Goal: Task Accomplishment & Management: Complete application form

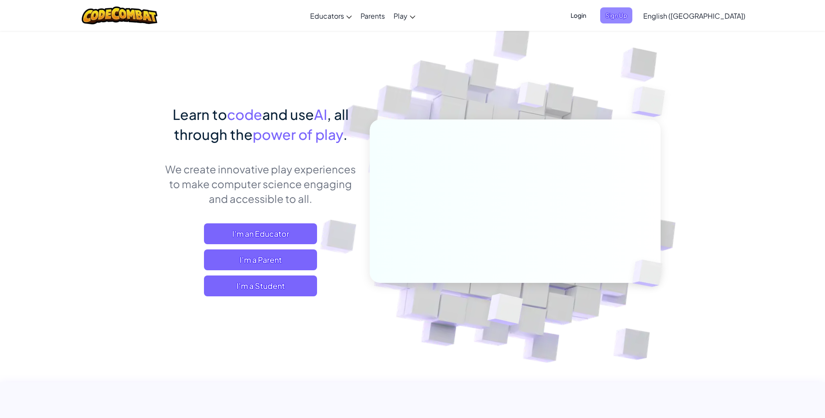
click at [632, 18] on span "Sign Up" at bounding box center [616, 15] width 32 height 16
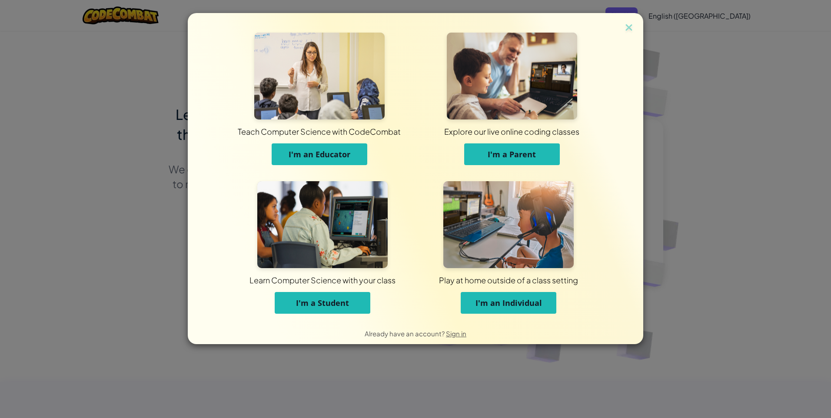
click at [350, 296] on button "I'm a Student" at bounding box center [323, 303] width 96 height 22
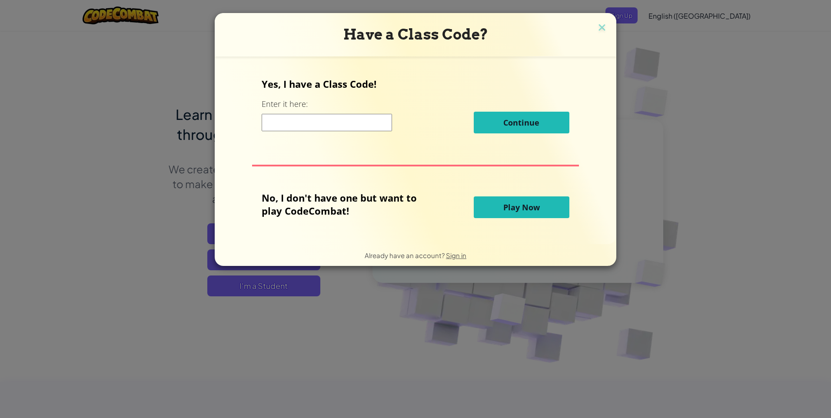
click at [330, 130] on input at bounding box center [327, 122] width 130 height 17
type input "greenboatshirt"
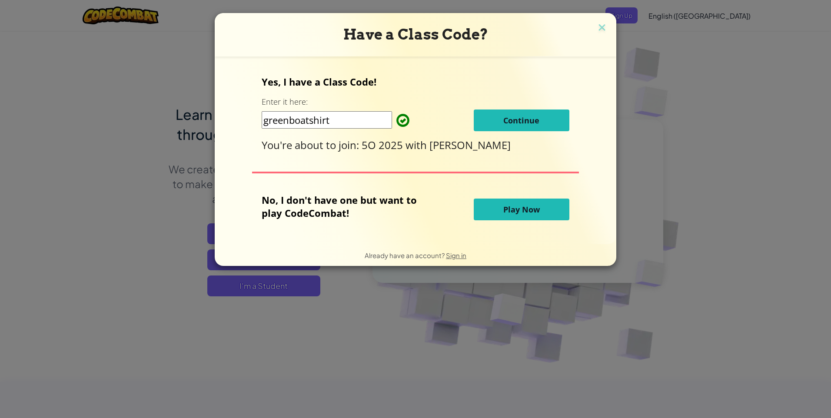
click at [509, 120] on span "Continue" at bounding box center [521, 120] width 36 height 10
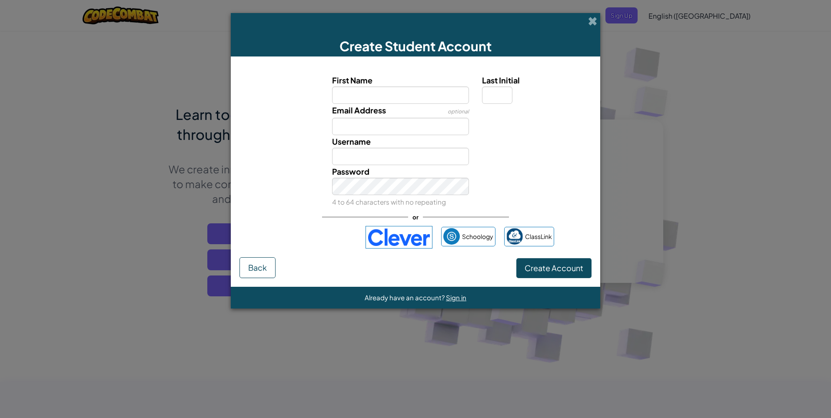
type input "d"
type input "[PERSON_NAME]"
click at [505, 99] on input "Last Initial" at bounding box center [497, 94] width 30 height 17
type input "N"
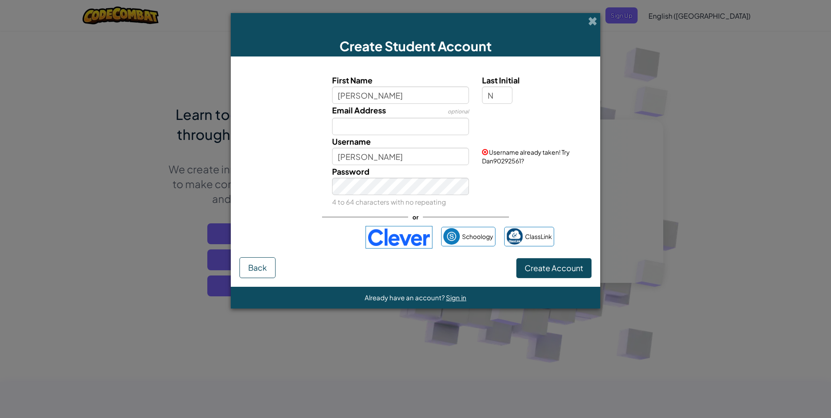
type input "DanN"
click at [375, 136] on div "Username [PERSON_NAME]" at bounding box center [401, 150] width 150 height 30
click at [374, 131] on input "Email Address" at bounding box center [400, 126] width 137 height 17
type input "m"
type input "nad.@studemts.wyongccs."
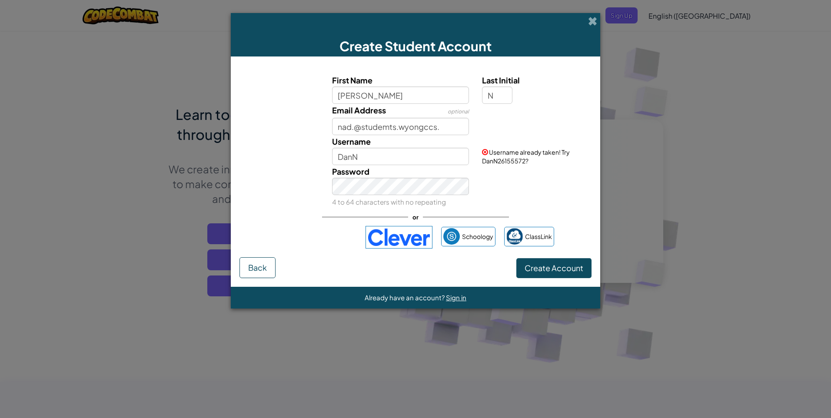
drag, startPoint x: 591, startPoint y: 18, endPoint x: 589, endPoint y: 12, distance: 6.5
click at [589, 12] on div "Create Student Account First Name [PERSON_NAME] Last Initial N Email Address op…" at bounding box center [415, 209] width 831 height 418
drag, startPoint x: 589, startPoint y: 12, endPoint x: 657, endPoint y: 57, distance: 82.0
click at [669, 66] on div "Create Student Account First Name [PERSON_NAME] Last Initial N Email Address op…" at bounding box center [415, 209] width 831 height 418
click at [590, 17] on span at bounding box center [592, 21] width 9 height 9
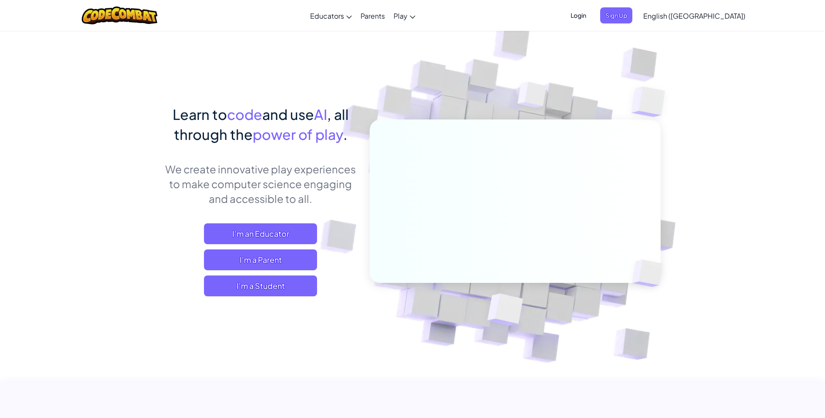
click at [591, 17] on span "Login" at bounding box center [578, 15] width 26 height 16
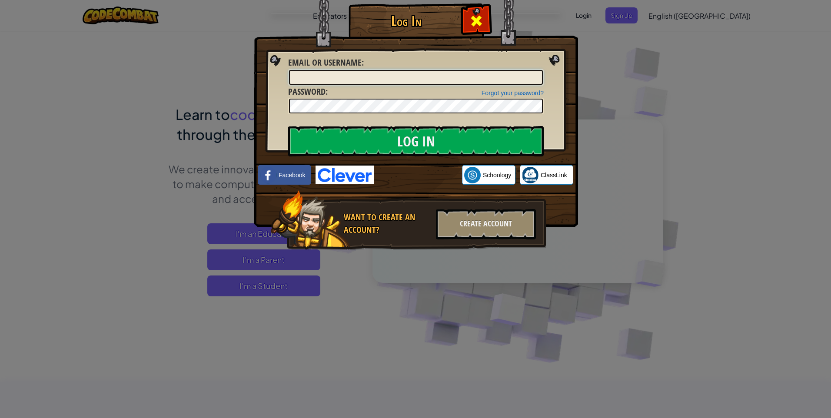
type input "N"
click at [416, 78] on input "[EMAIL_ADDRESS][DOMAIN_NAME]" at bounding box center [416, 77] width 254 height 15
type input "n"
click at [288, 126] on input "Log In" at bounding box center [416, 141] width 256 height 30
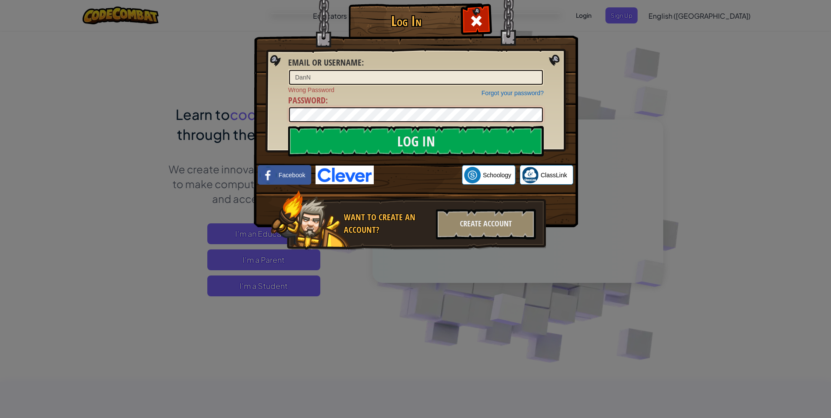
click at [288, 126] on input "Log In" at bounding box center [416, 141] width 256 height 30
click at [377, 142] on input "Log In" at bounding box center [416, 141] width 256 height 30
click at [364, 146] on input "Log In" at bounding box center [416, 141] width 256 height 30
click at [288, 126] on input "Log In" at bounding box center [416, 141] width 256 height 30
click at [377, 76] on input "DanN" at bounding box center [416, 77] width 254 height 15
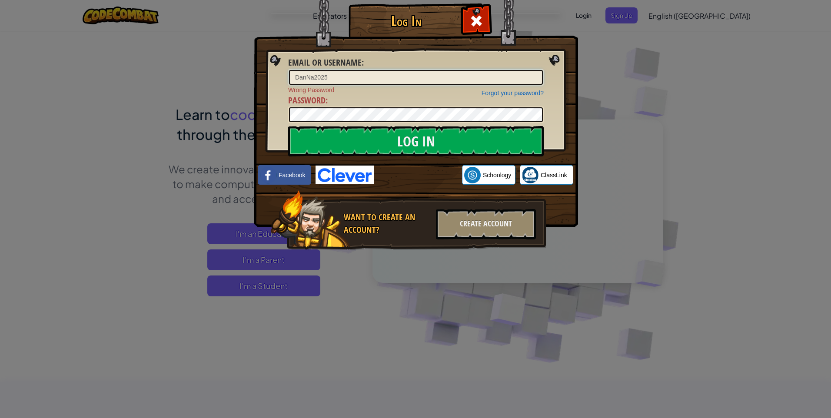
type input "DanNa2025"
click at [288, 126] on input "Log In" at bounding box center [416, 141] width 256 height 30
